Goal: Task Accomplishment & Management: Complete application form

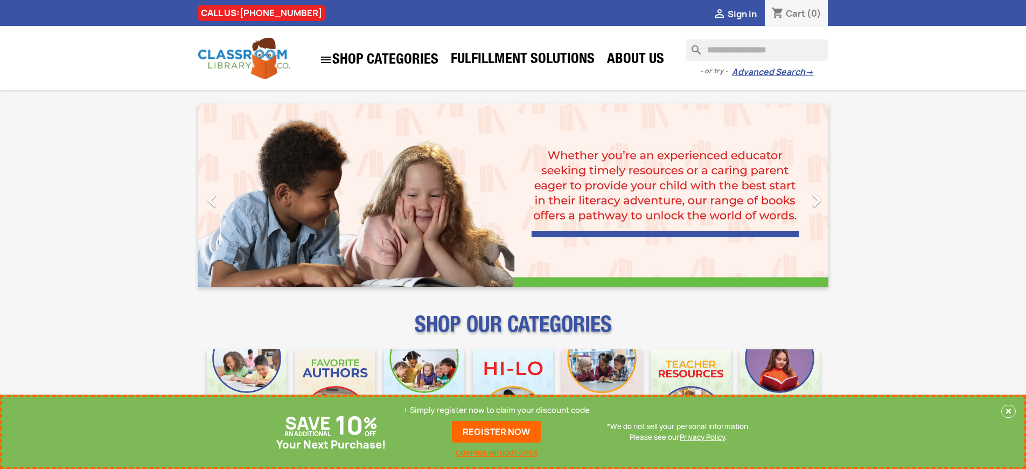
click at [497, 410] on p "+ Simply register now to claim your discount code" at bounding box center [497, 410] width 186 height 11
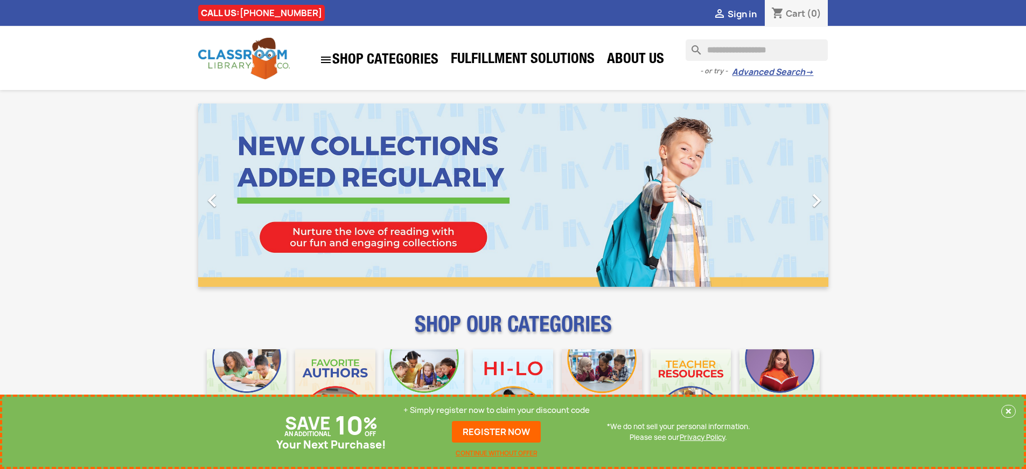
click at [497, 410] on p "+ Simply register now to claim your discount code" at bounding box center [497, 410] width 186 height 11
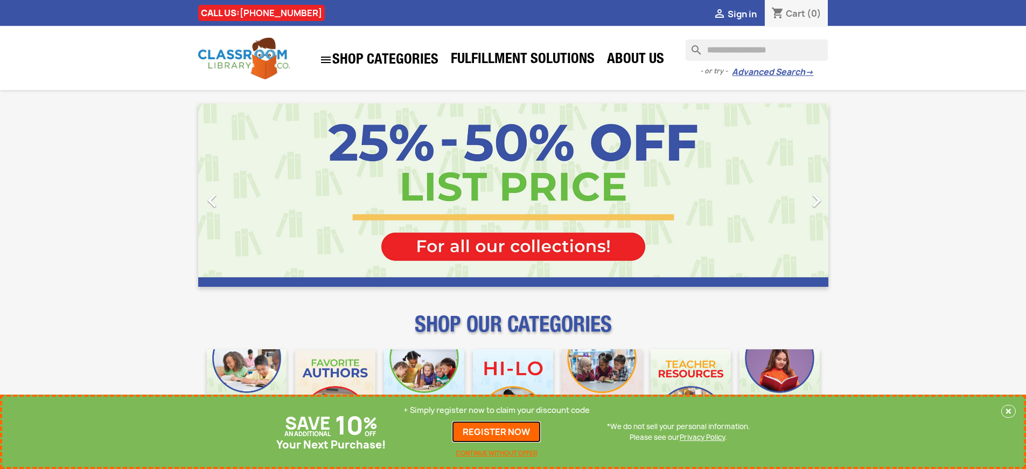
click at [497, 432] on link "REGISTER NOW" at bounding box center [496, 432] width 89 height 22
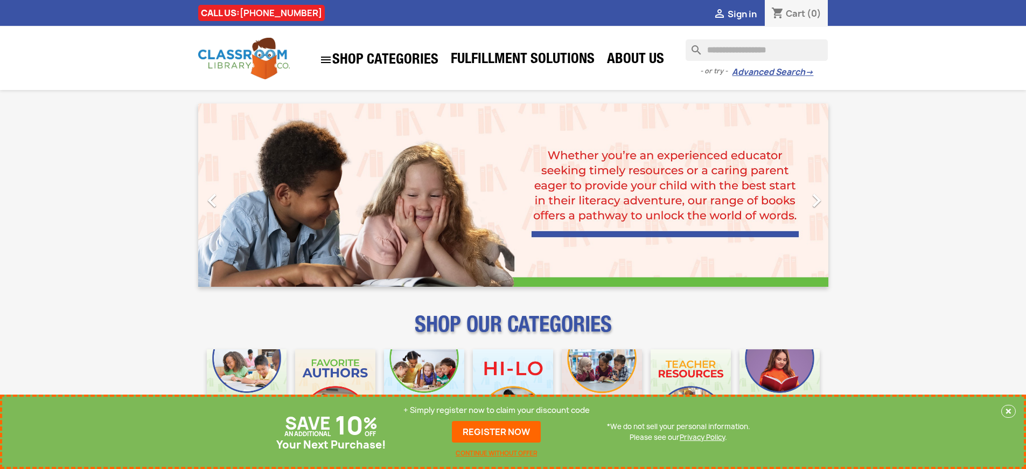
click at [497, 410] on p "+ Simply register now to claim your discount code" at bounding box center [497, 410] width 186 height 11
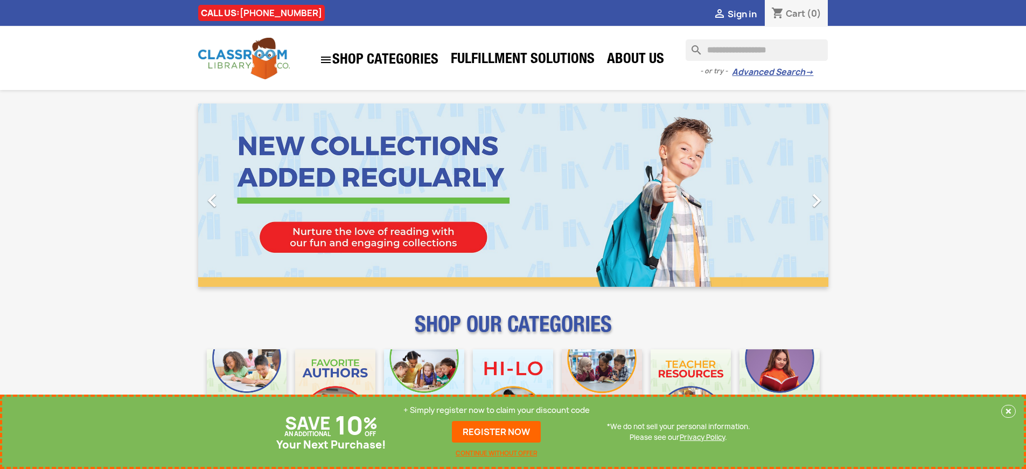
click at [497, 410] on p "+ Simply register now to claim your discount code" at bounding box center [497, 410] width 186 height 11
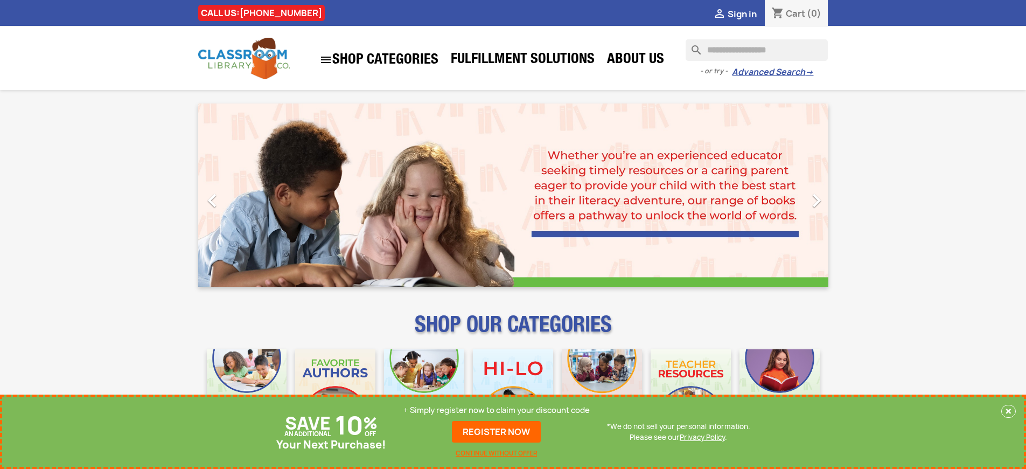
click at [497, 410] on p "+ Simply register now to claim your discount code" at bounding box center [497, 410] width 186 height 11
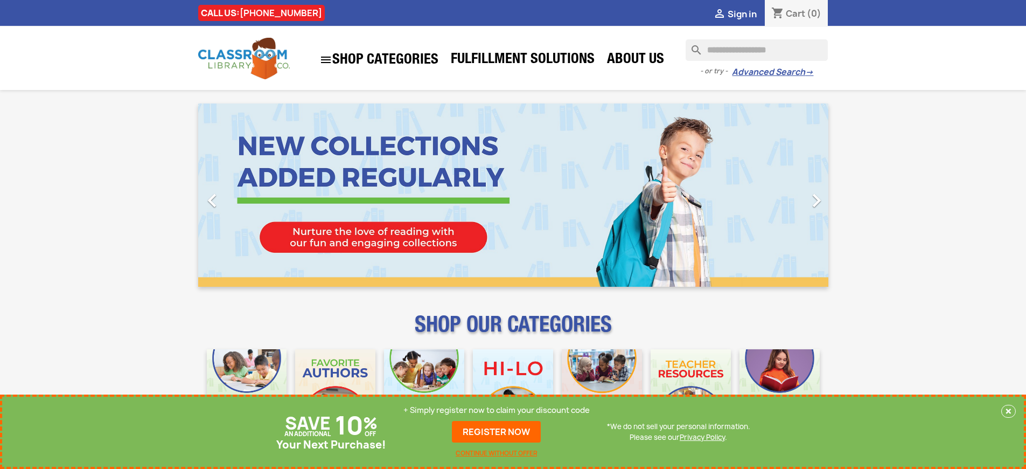
click at [497, 410] on p "+ Simply register now to claim your discount code" at bounding box center [497, 410] width 186 height 11
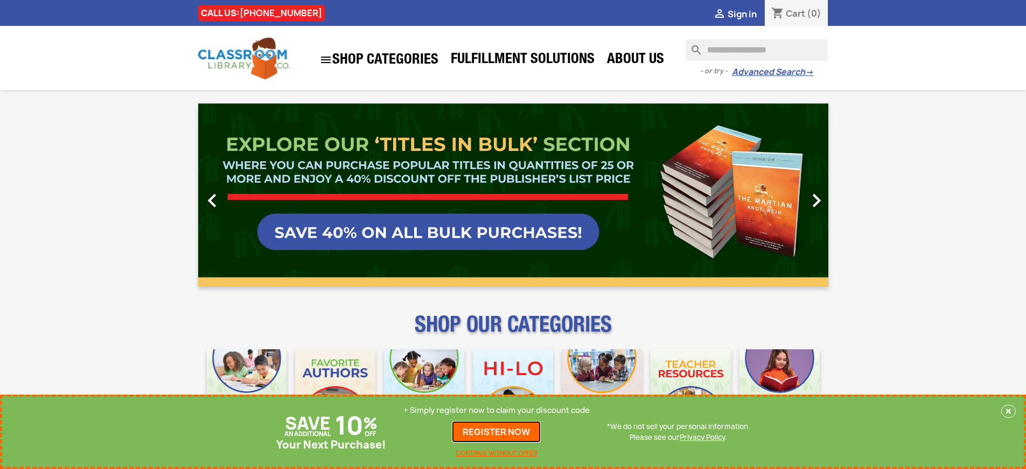
click at [497, 432] on link "REGISTER NOW" at bounding box center [496, 432] width 89 height 22
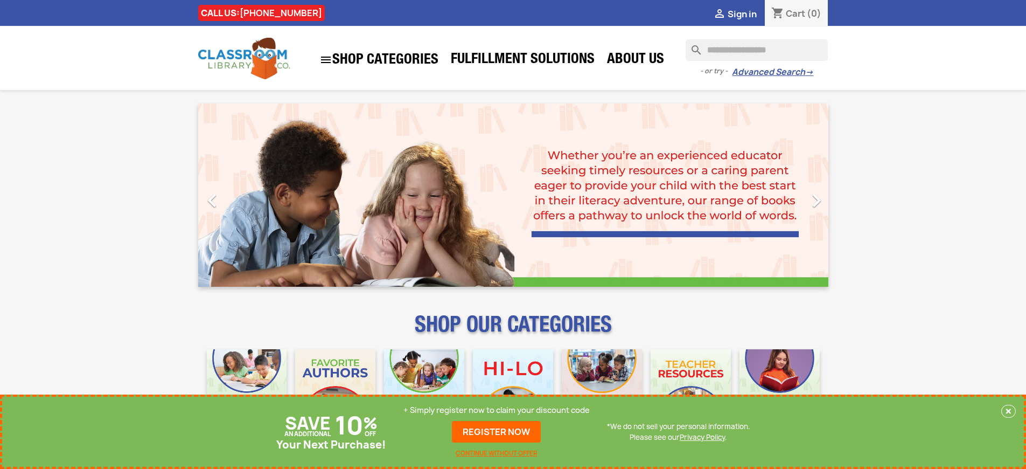
click at [497, 410] on p "+ Simply register now to claim your discount code" at bounding box center [497, 410] width 186 height 11
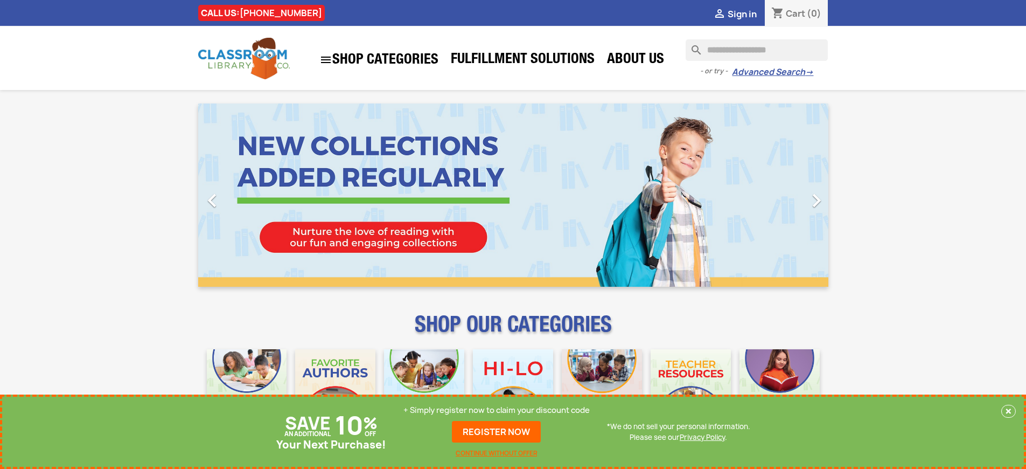
click at [497, 410] on p "+ Simply register now to claim your discount code" at bounding box center [497, 410] width 186 height 11
click at [497, 432] on link "REGISTER NOW" at bounding box center [496, 432] width 89 height 22
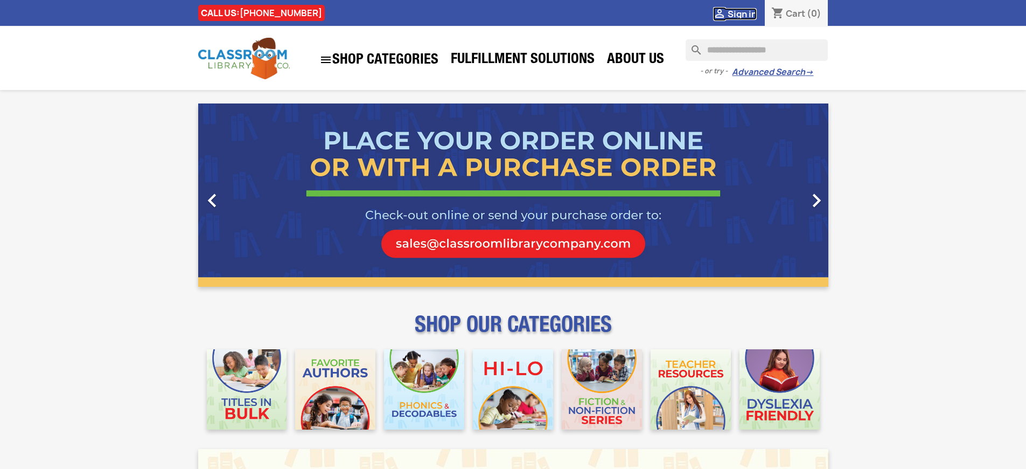
click at [742, 13] on span "Sign in" at bounding box center [742, 14] width 29 height 12
